Goal: Contribute content

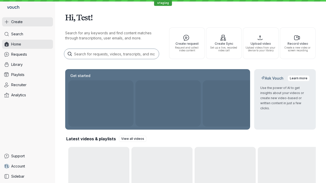
click at [28, 22] on button "Create" at bounding box center [27, 21] width 51 height 9
